Goal: Task Accomplishment & Management: Manage account settings

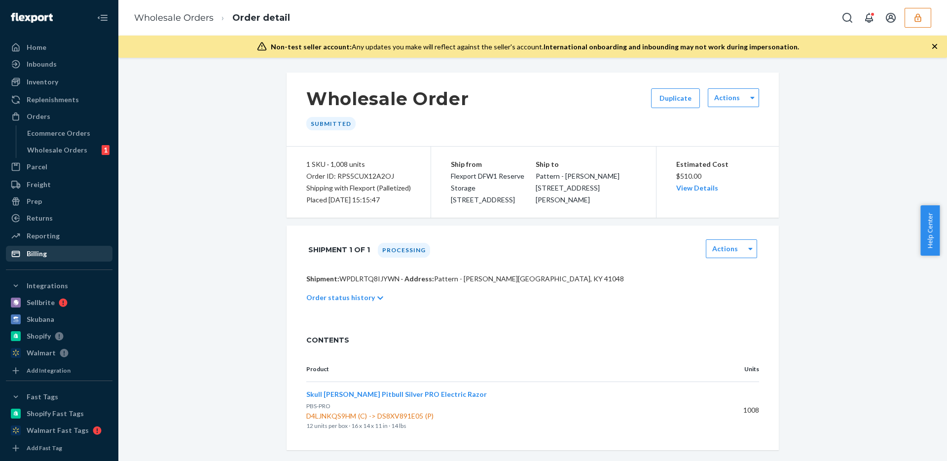
click at [52, 258] on div "Billing" at bounding box center [59, 254] width 105 height 14
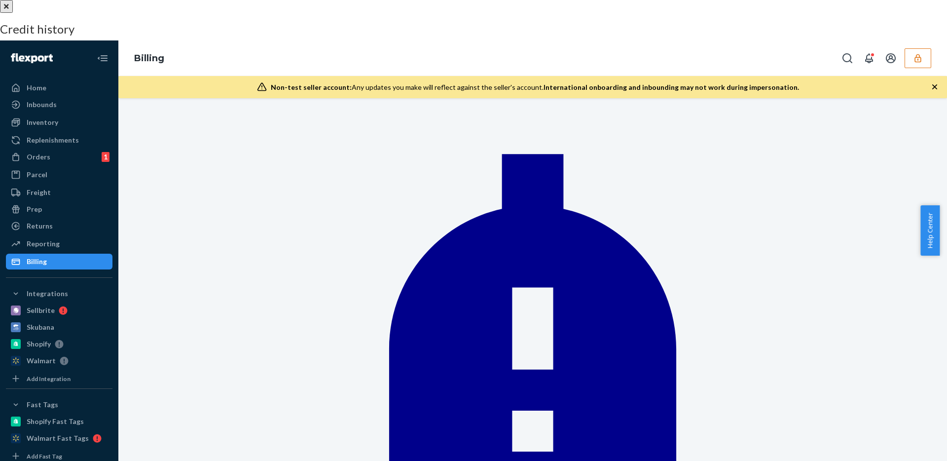
click at [13, 13] on button "close" at bounding box center [6, 6] width 13 height 13
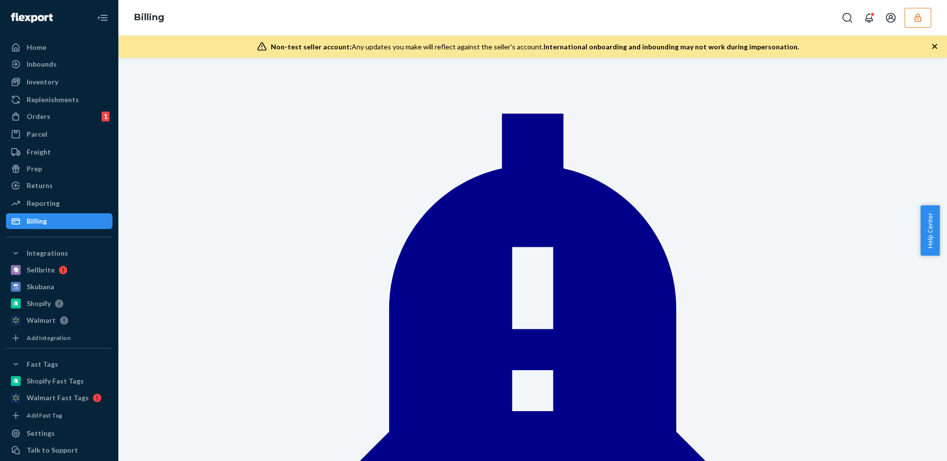
click at [922, 21] on icon "button" at bounding box center [918, 18] width 10 height 10
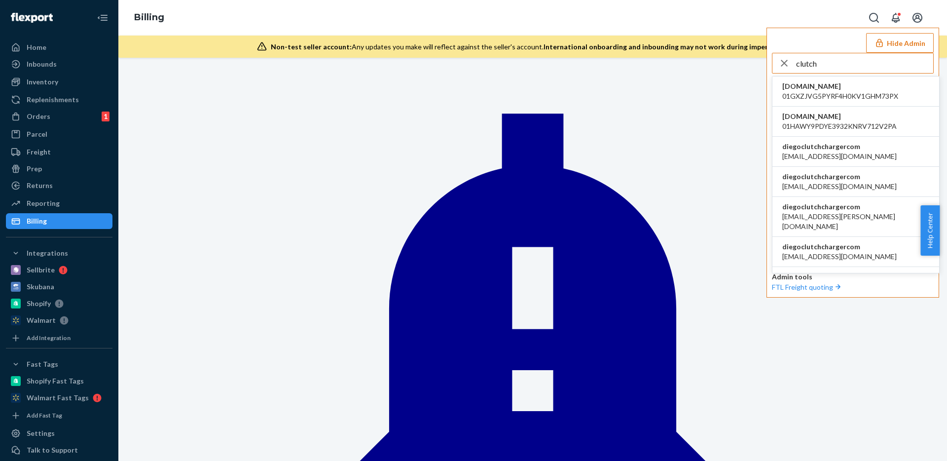
type input "clutch"
click at [846, 140] on li "diegoclutchchargercom accountant@finaloop.com" at bounding box center [856, 152] width 167 height 30
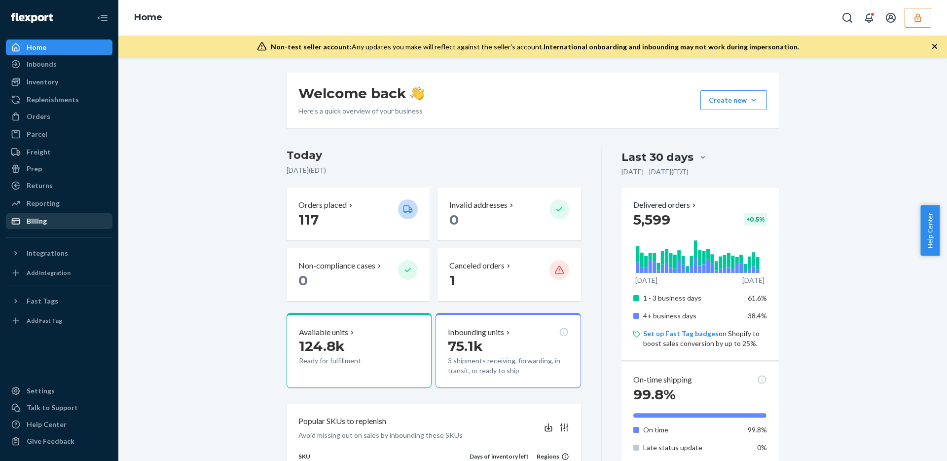
click at [34, 225] on div "Billing" at bounding box center [37, 221] width 20 height 10
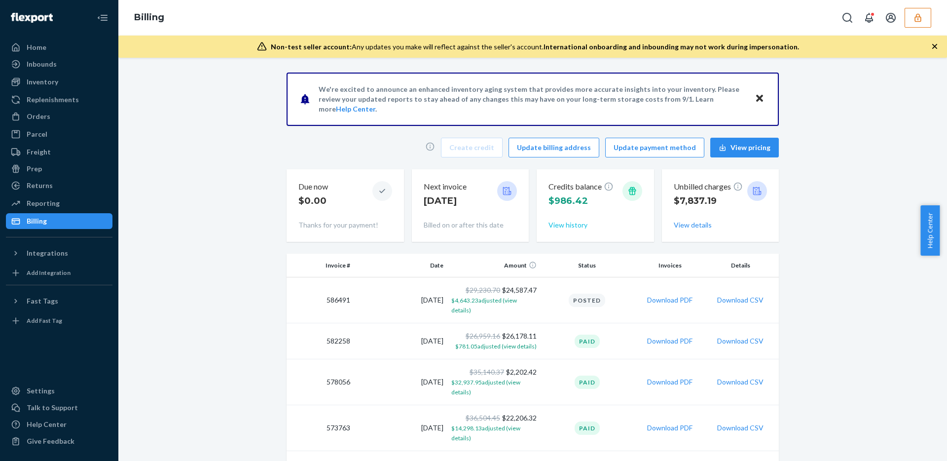
click at [563, 227] on button "View history" at bounding box center [568, 225] width 39 height 10
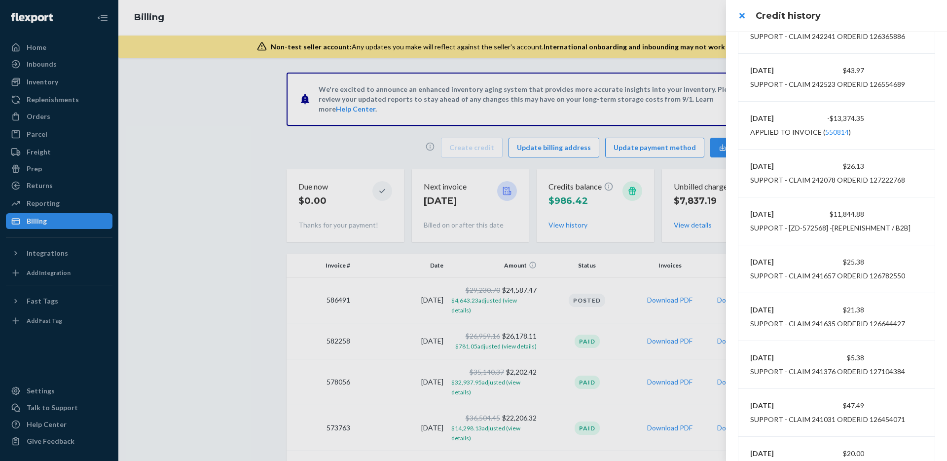
scroll to position [7970, 0]
click at [816, 233] on div "Support - [ZD-572568] -[Replenishment / B2B]" at bounding box center [831, 230] width 160 height 10
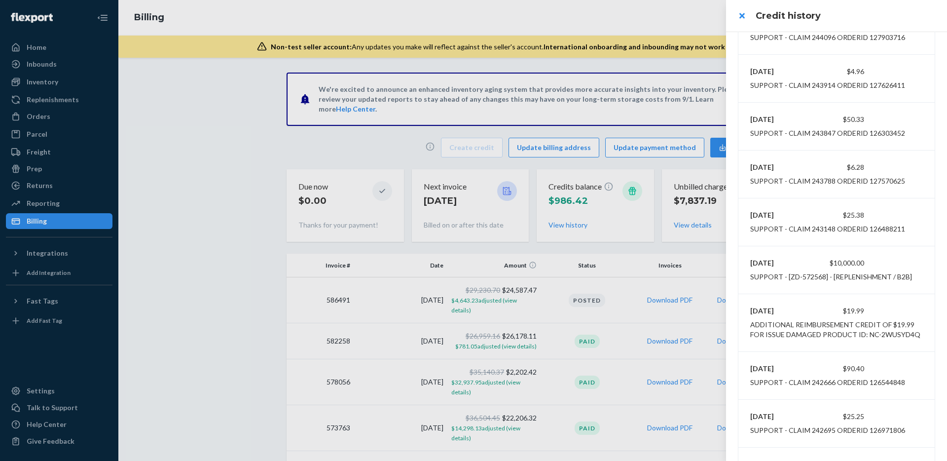
scroll to position [7417, 0]
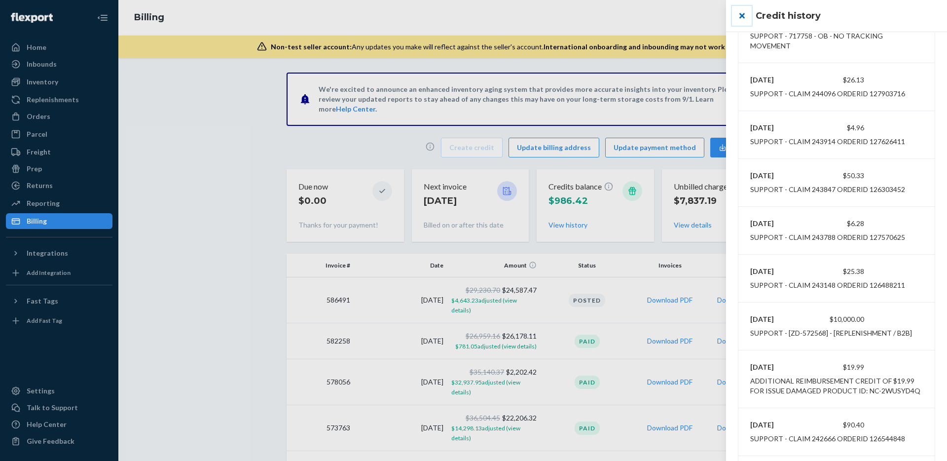
click at [743, 18] on button "close" at bounding box center [742, 16] width 20 height 20
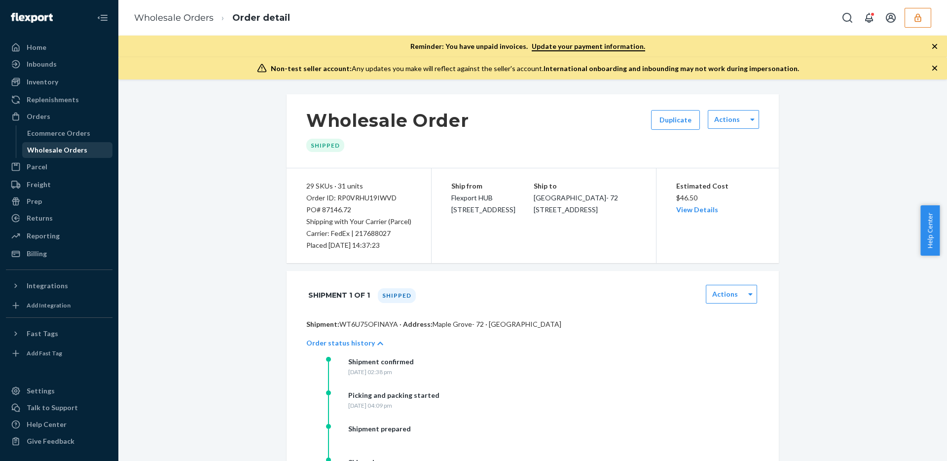
click at [42, 148] on div "Wholesale Orders" at bounding box center [57, 150] width 60 height 10
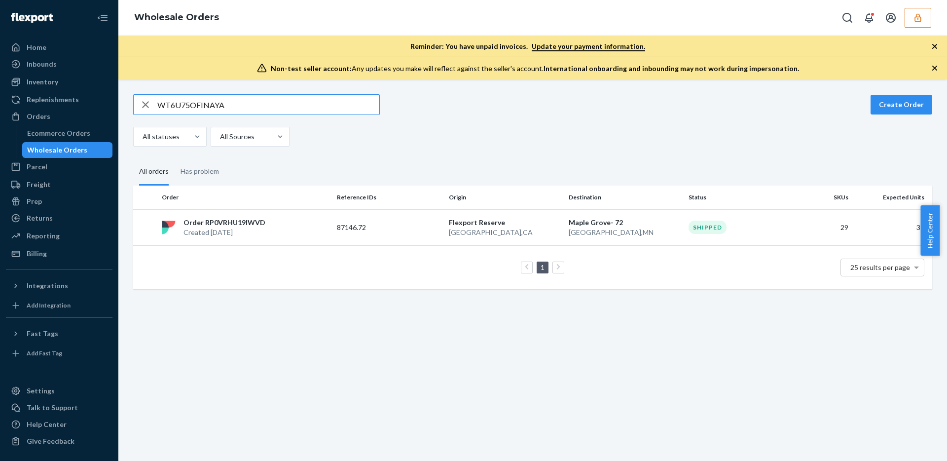
click at [925, 20] on button "button" at bounding box center [918, 18] width 27 height 20
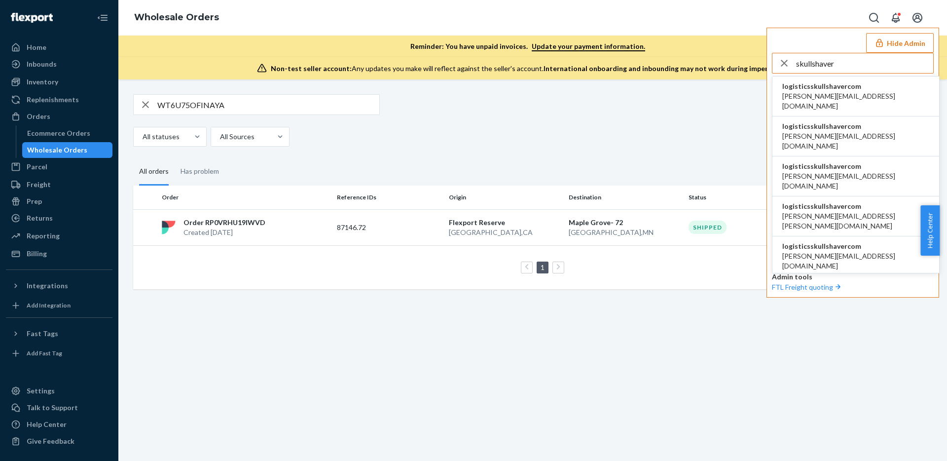
type input "skullshaver"
click at [851, 101] on li "logisticsskullshavercom anahit@etrooperz.com" at bounding box center [856, 96] width 167 height 40
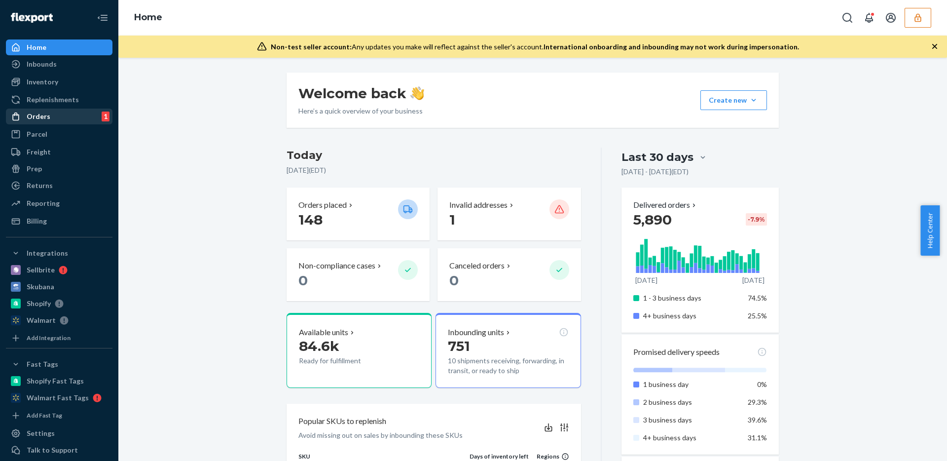
click at [47, 114] on div "Orders" at bounding box center [39, 117] width 24 height 10
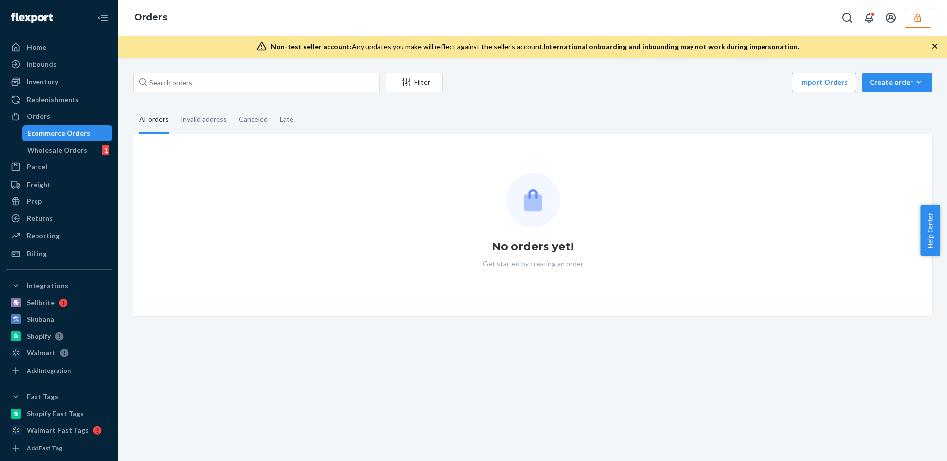
click at [47, 136] on div "Ecommerce Orders" at bounding box center [58, 133] width 63 height 10
click at [48, 144] on div "Wholesale Orders 1" at bounding box center [67, 150] width 89 height 14
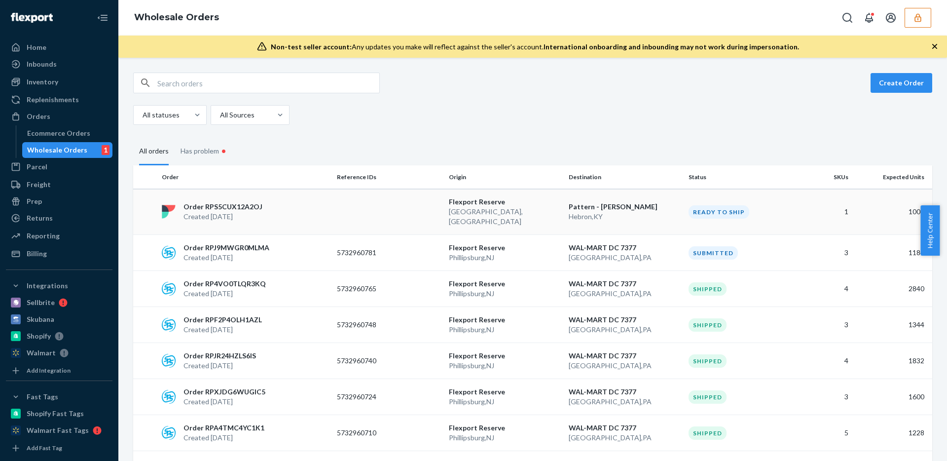
click at [523, 215] on p "Lewisville , TX" at bounding box center [505, 217] width 112 height 20
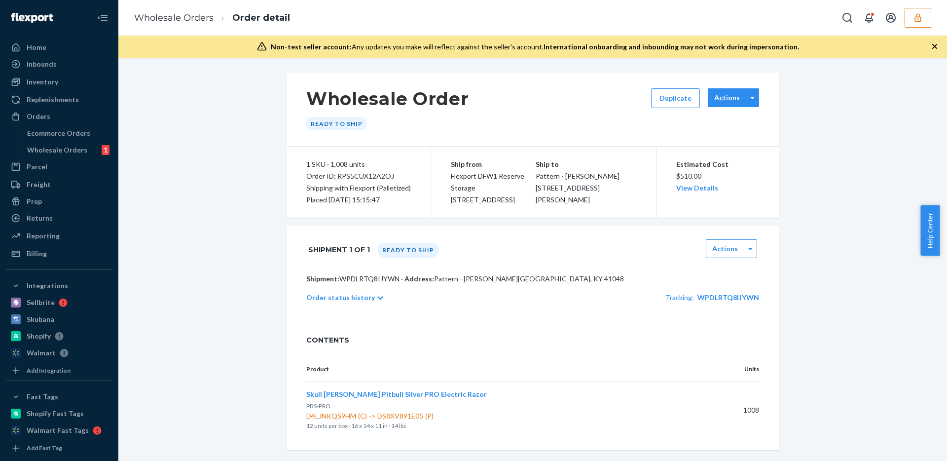
click at [735, 101] on label "Actions" at bounding box center [727, 98] width 26 height 10
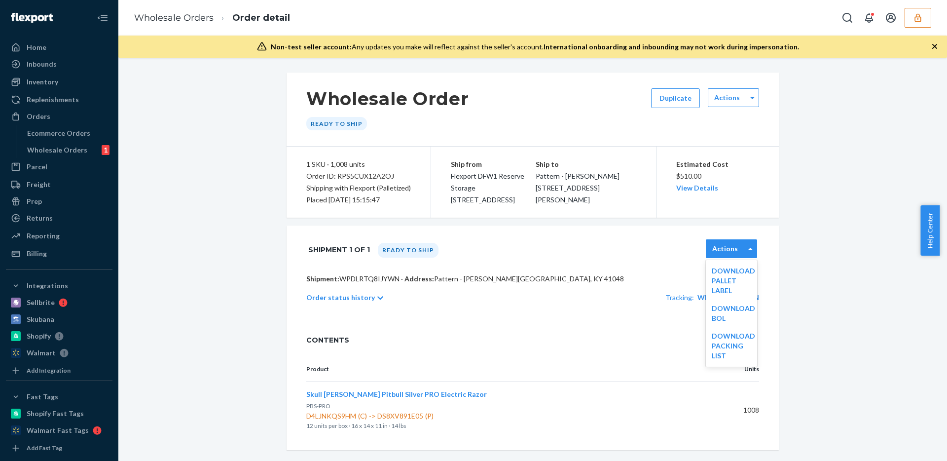
click at [727, 241] on div "Actions" at bounding box center [731, 248] width 51 height 19
click at [730, 318] on div "Download BOL" at bounding box center [731, 314] width 51 height 28
click at [724, 247] on label "Actions" at bounding box center [726, 249] width 26 height 10
click at [719, 311] on link "Download BOL" at bounding box center [733, 313] width 43 height 18
click at [925, 12] on button "button" at bounding box center [918, 18] width 27 height 20
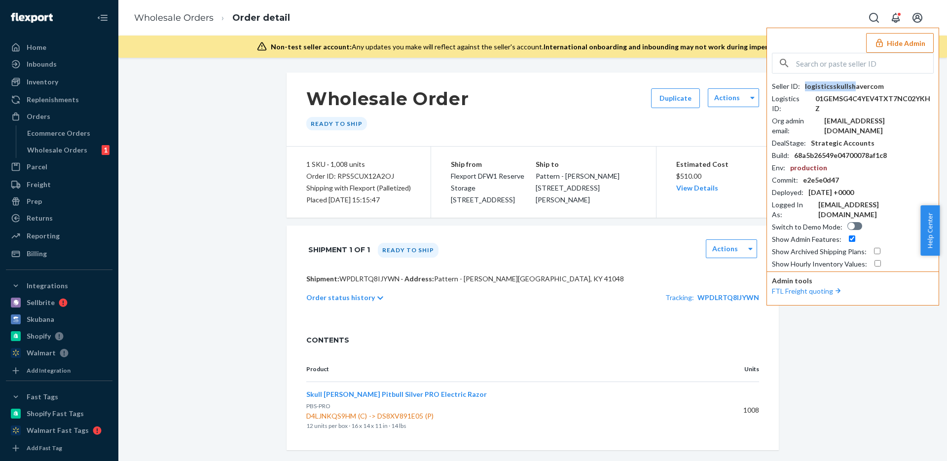
click at [853, 85] on div "logisticsskullshavercom" at bounding box center [844, 86] width 79 height 10
copy div "logisticsskullshavercom"
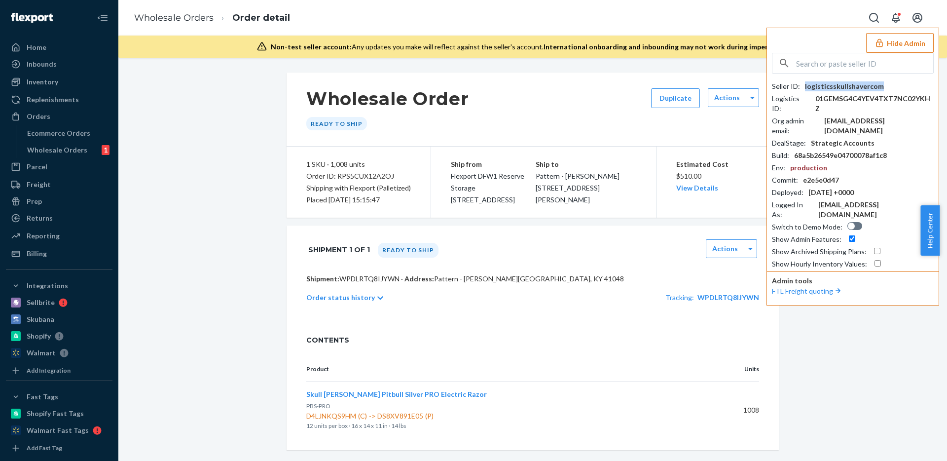
copy div "logisticsskullshavercom"
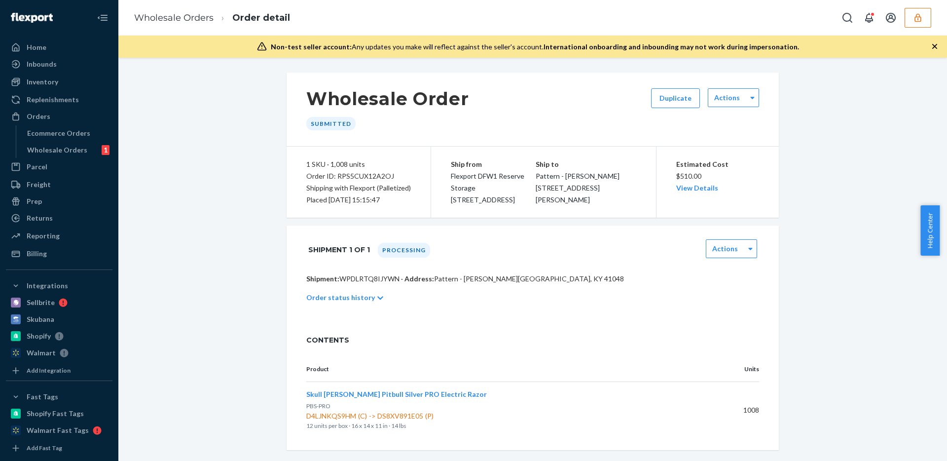
click at [369, 281] on p "Shipment: WPDLRTQ8IJYWN · Address: Pattern - [GEOGRAPHIC_DATA][PERSON_NAME][GEO…" at bounding box center [532, 279] width 453 height 10
copy p "WPDLRTQ8IJYWN"
copy span "DS8XV891E05"
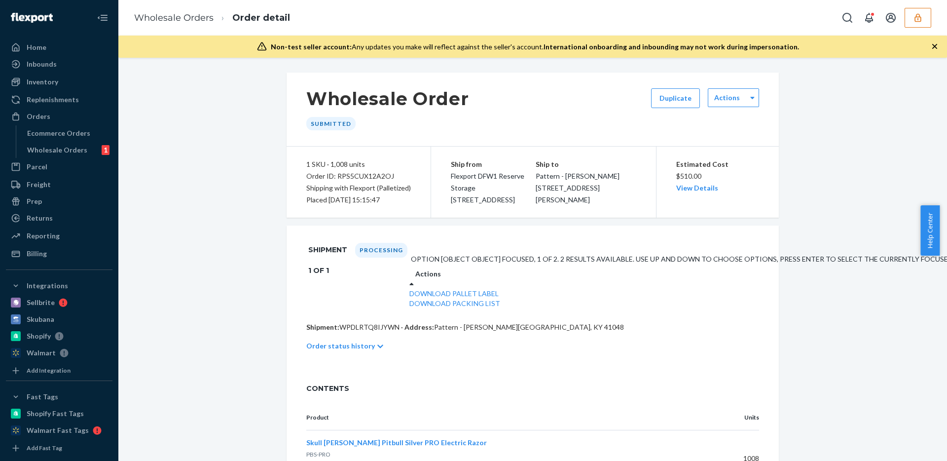
click at [737, 269] on div "Actions" at bounding box center [852, 274] width 885 height 10
click at [658, 265] on div "Shipment 1 of 1 Processing option [object Object] focused, 1 of 2. 2 results av…" at bounding box center [533, 273] width 492 height 97
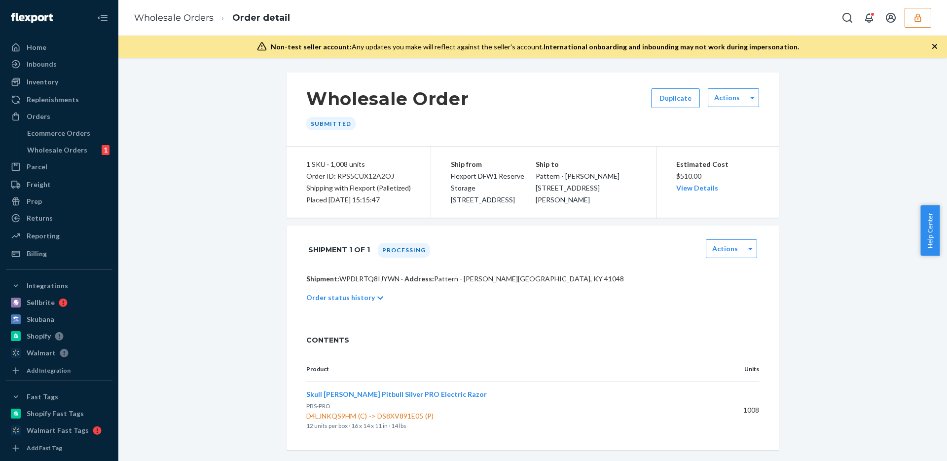
scroll to position [13, 0]
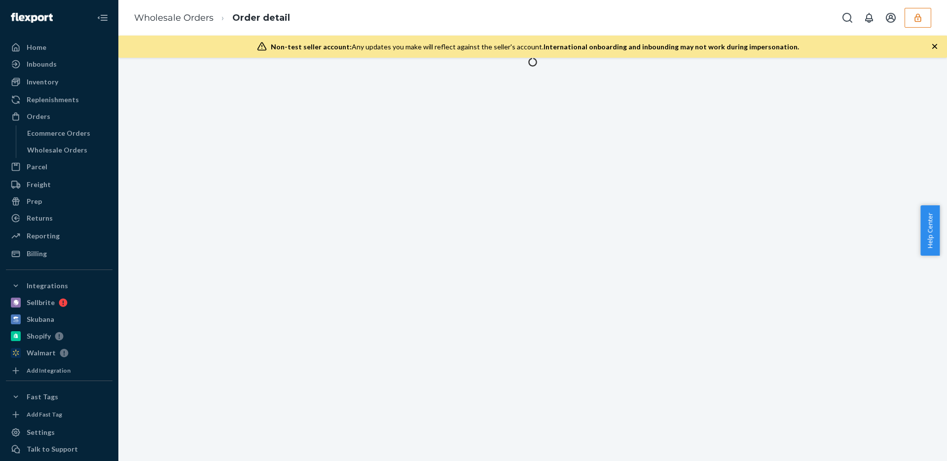
click at [546, 71] on div at bounding box center [532, 259] width 829 height 403
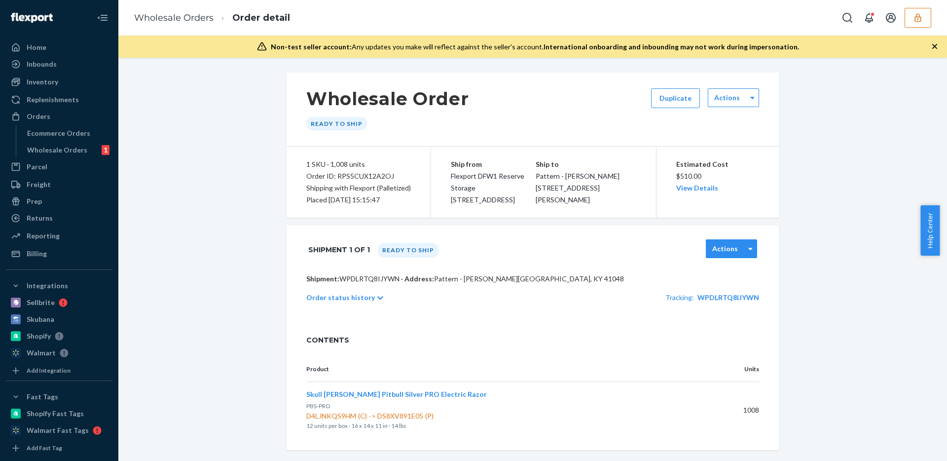
click at [740, 245] on div "Actions" at bounding box center [726, 249] width 38 height 10
click at [654, 268] on div "Shipment 1 of 1 Ready to ship Actions" at bounding box center [533, 249] width 492 height 48
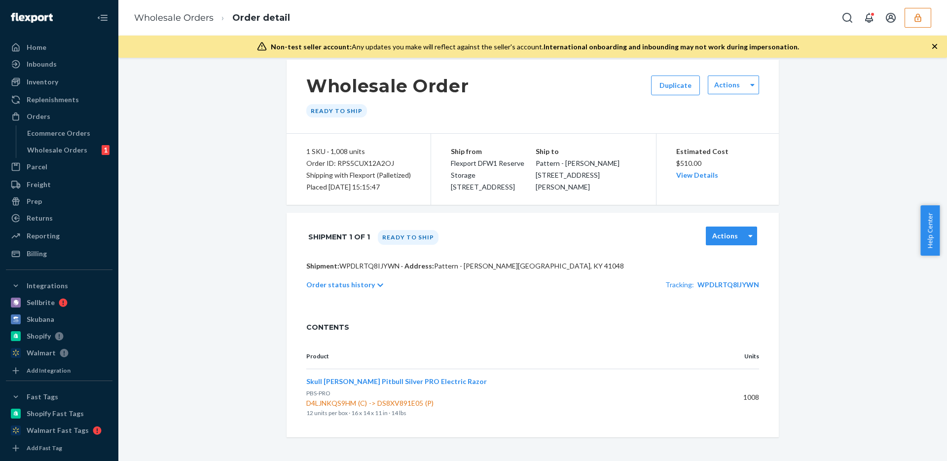
click at [736, 227] on div "Actions" at bounding box center [731, 235] width 51 height 19
click at [732, 83] on label "Actions" at bounding box center [727, 85] width 26 height 10
click at [587, 90] on div "Wholesale Order Ready to ship Duplicate 0 results available. Use Up and Down to…" at bounding box center [533, 97] width 492 height 74
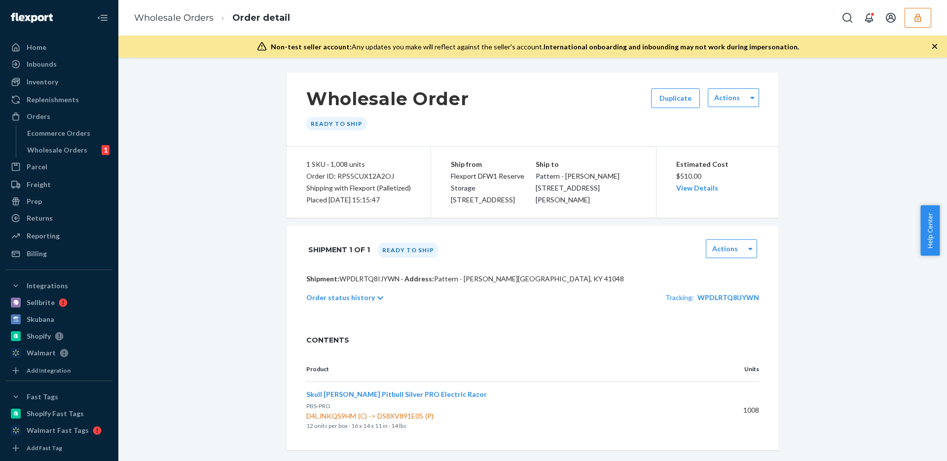
click at [918, 28] on div "Wholesale Orders Order detail" at bounding box center [532, 18] width 829 height 36
click at [918, 26] on button "button" at bounding box center [918, 18] width 27 height 20
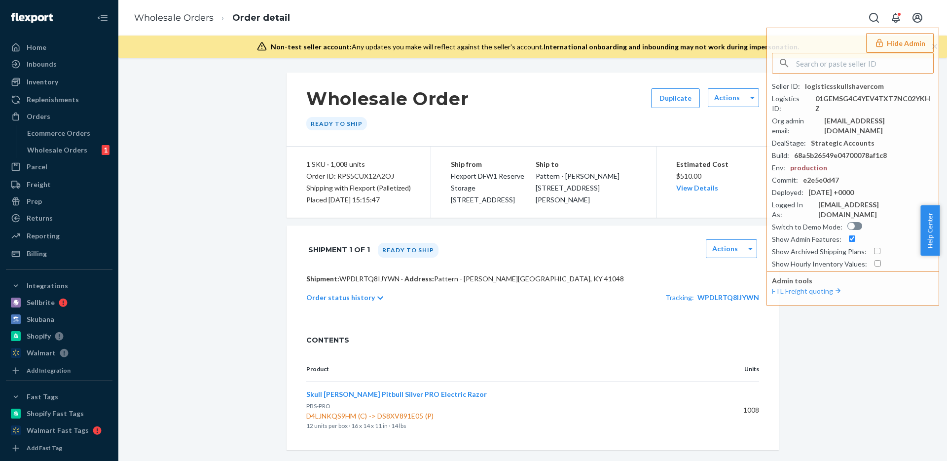
click at [591, 112] on div "Wholesale Order Ready to ship Duplicate Actions" at bounding box center [533, 110] width 492 height 74
click at [721, 247] on label "Actions" at bounding box center [726, 249] width 26 height 10
click at [723, 315] on link "Download BOL" at bounding box center [733, 313] width 43 height 18
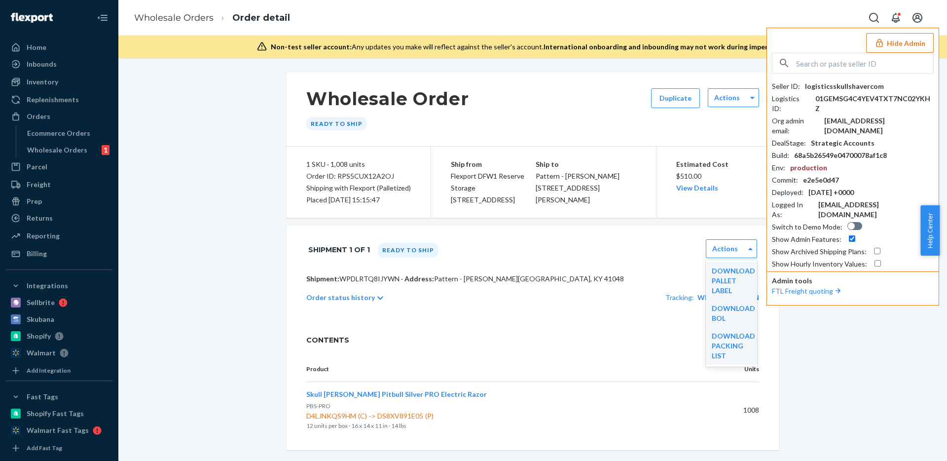
click at [897, 53] on div at bounding box center [853, 63] width 162 height 21
click at [900, 45] on button "Hide Admin" at bounding box center [900, 43] width 68 height 20
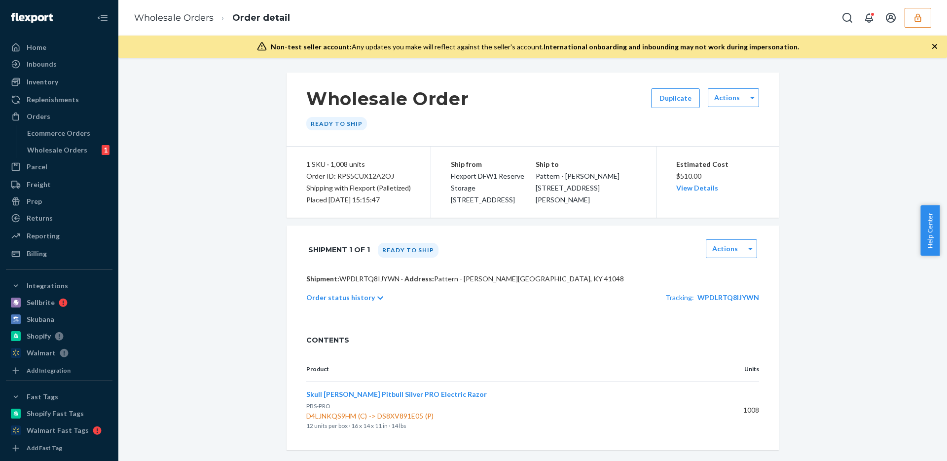
click at [926, 18] on button "button" at bounding box center [918, 18] width 27 height 20
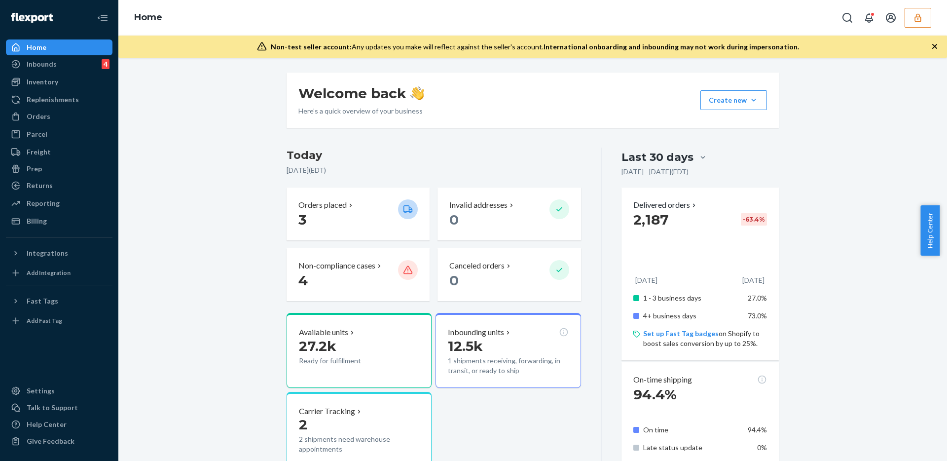
drag, startPoint x: 31, startPoint y: 121, endPoint x: 39, endPoint y: 143, distance: 22.6
click at [31, 121] on div "Orders" at bounding box center [59, 117] width 105 height 14
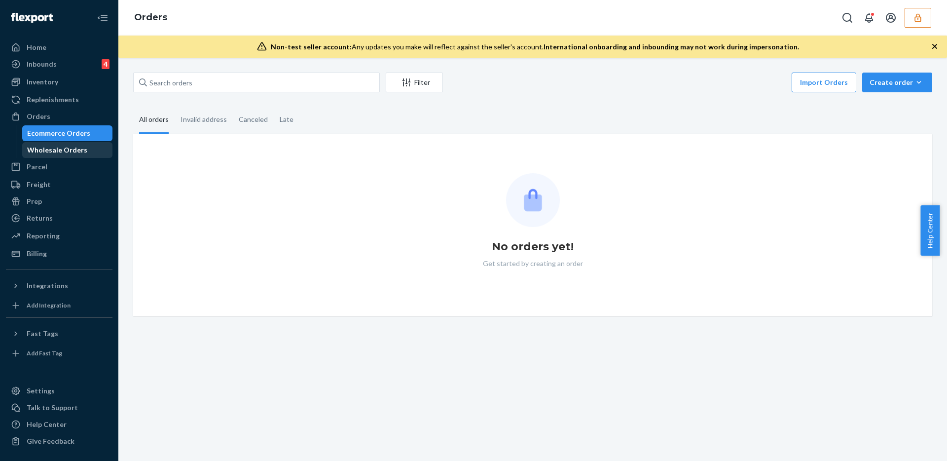
click at [41, 145] on div "Wholesale Orders" at bounding box center [57, 150] width 60 height 10
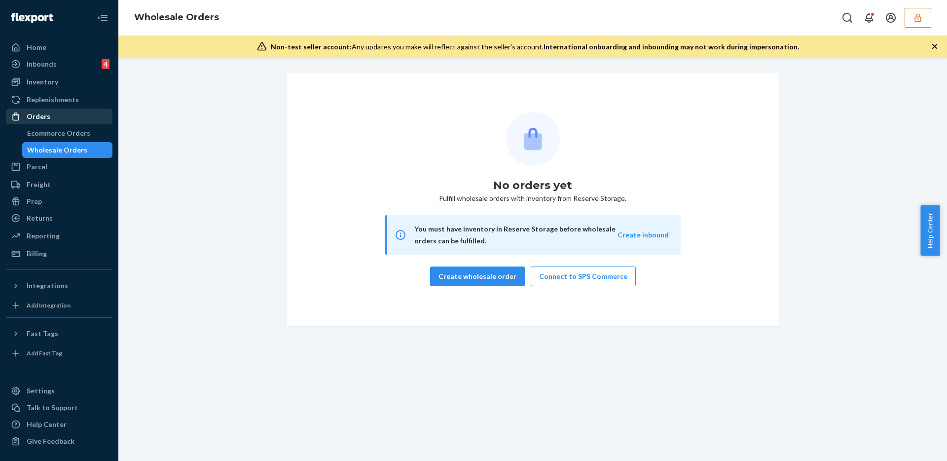
click at [58, 114] on div "Orders" at bounding box center [59, 117] width 105 height 14
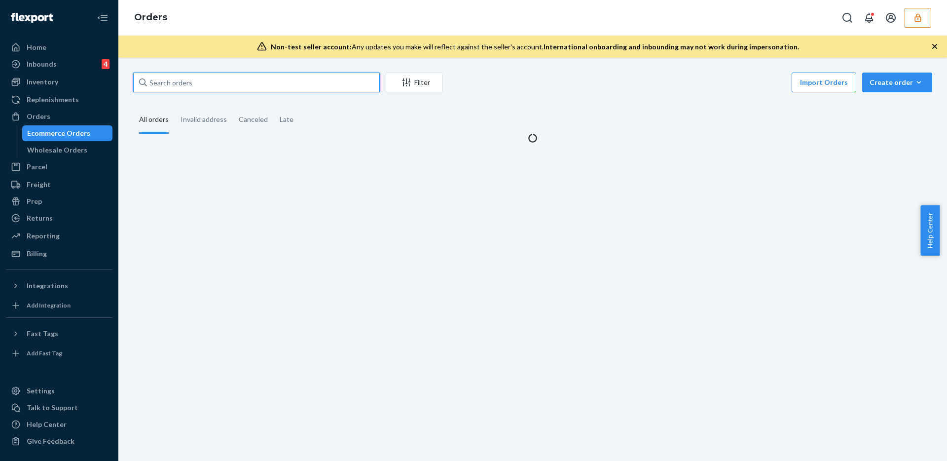
click at [226, 84] on input "text" at bounding box center [256, 83] width 247 height 20
paste input "134276722"
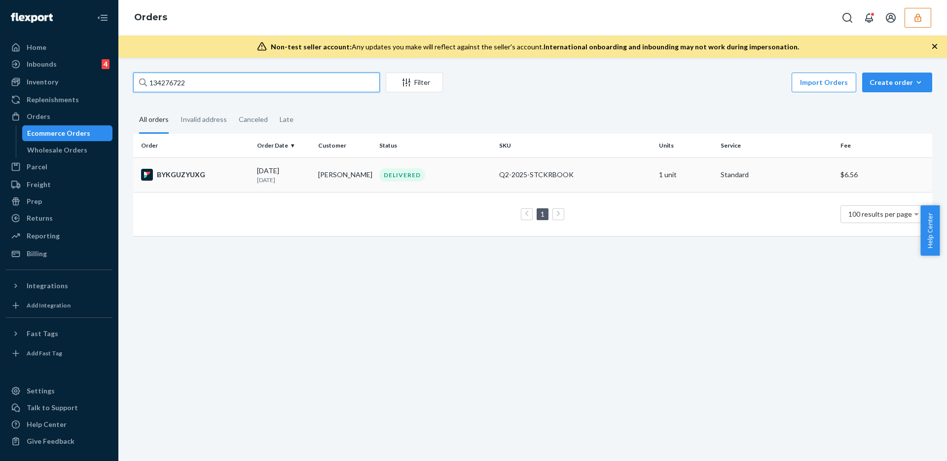
type input "134276722"
click at [495, 182] on td "Q2-2025-STCKRBOOK" at bounding box center [575, 174] width 160 height 35
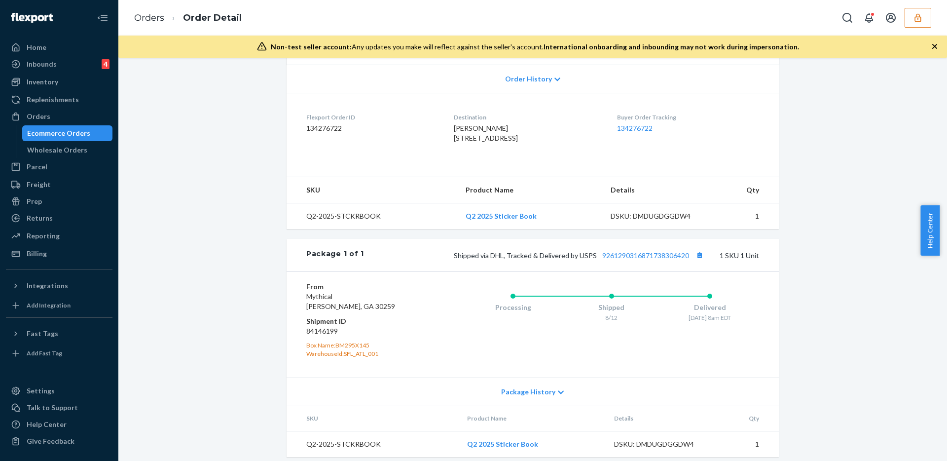
scroll to position [233, 0]
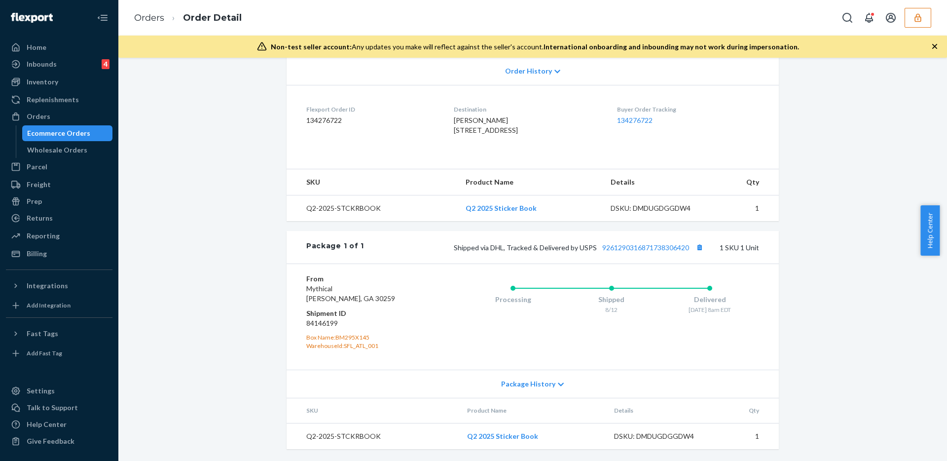
click at [329, 321] on dd "84146199" at bounding box center [365, 323] width 118 height 10
copy dd "84146199"
click at [925, 13] on button "button" at bounding box center [918, 18] width 27 height 20
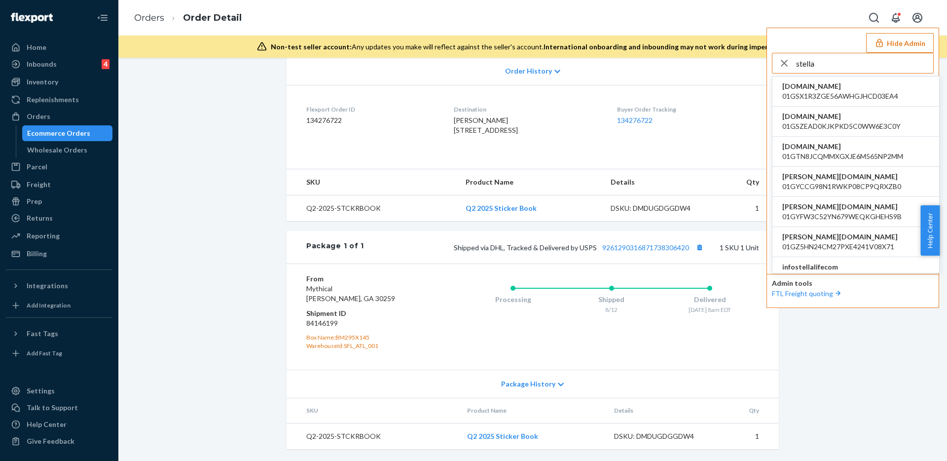
type input "stella"
click at [852, 262] on span "infostellalifecom" at bounding box center [840, 267] width 114 height 10
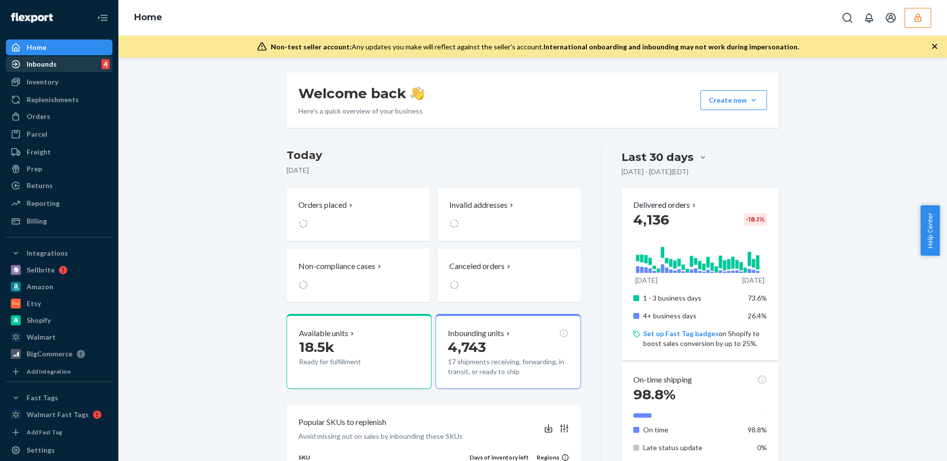
click at [37, 65] on div "Inbounds" at bounding box center [42, 64] width 30 height 10
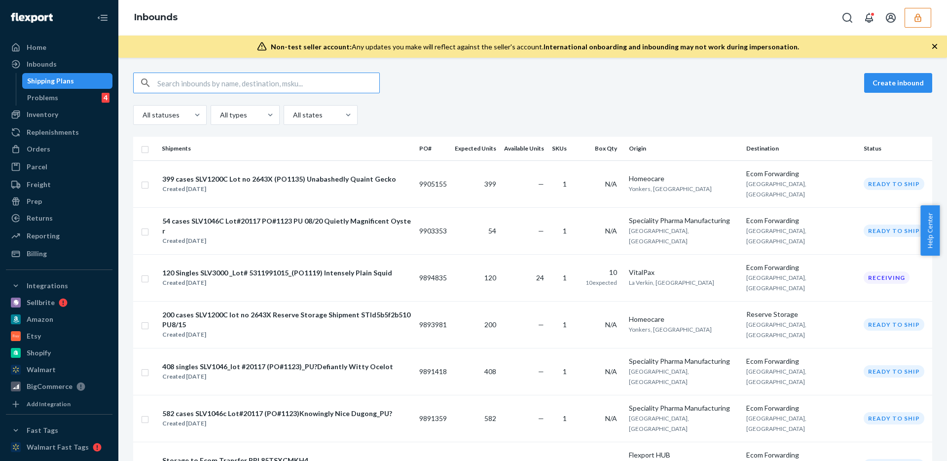
type input "9818828"
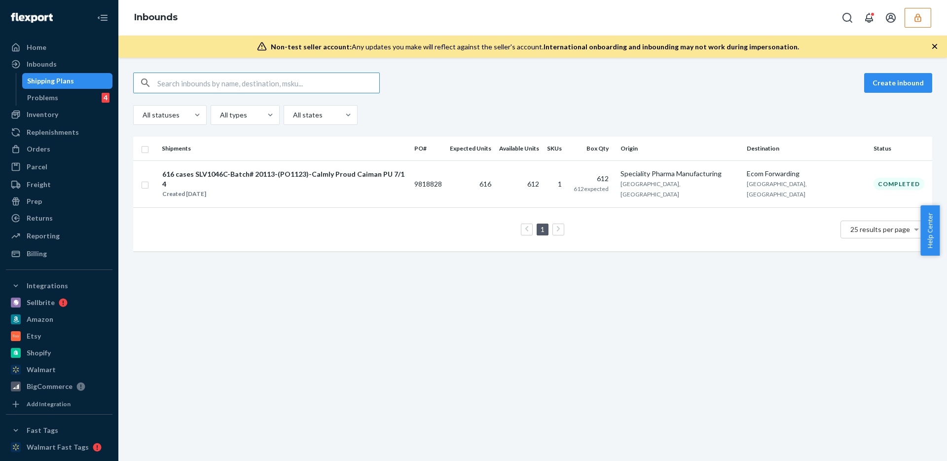
click at [270, 80] on input "text" at bounding box center [268, 83] width 222 height 20
type input "9818828"
